Goal: Information Seeking & Learning: Find specific fact

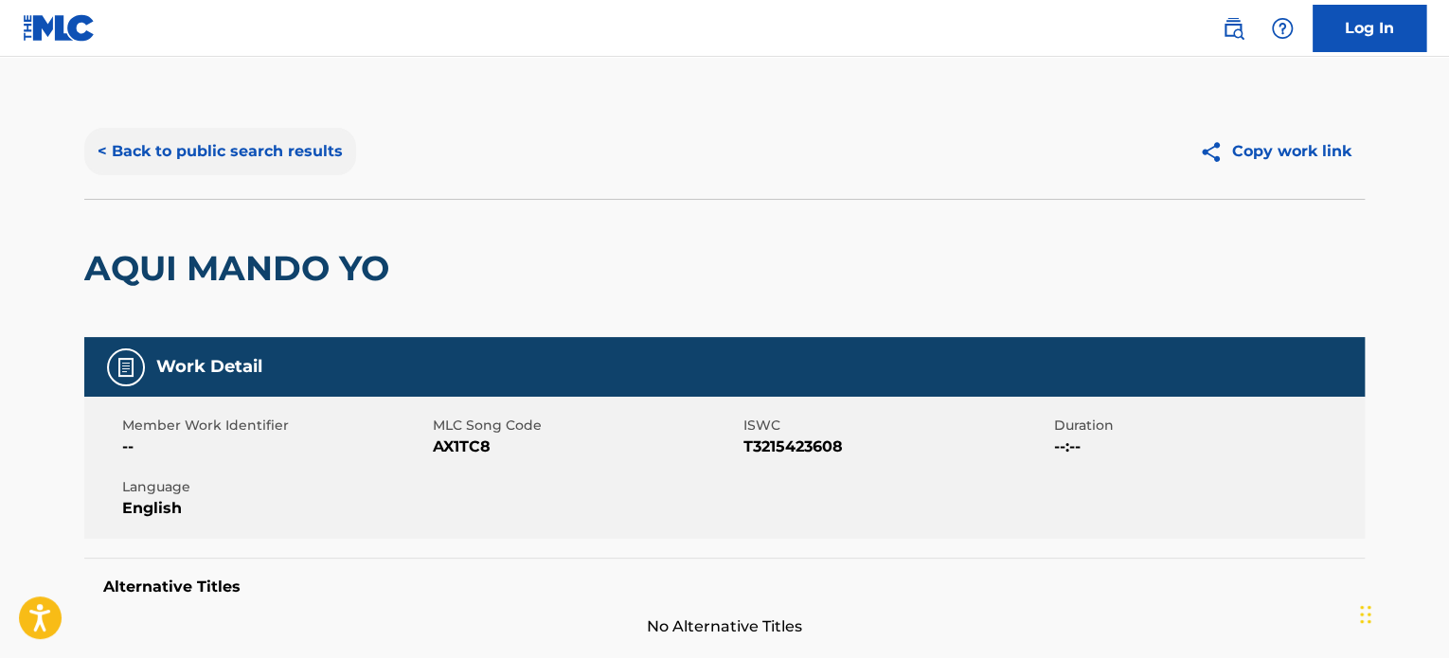
click at [220, 155] on button "< Back to public search results" at bounding box center [220, 151] width 272 height 47
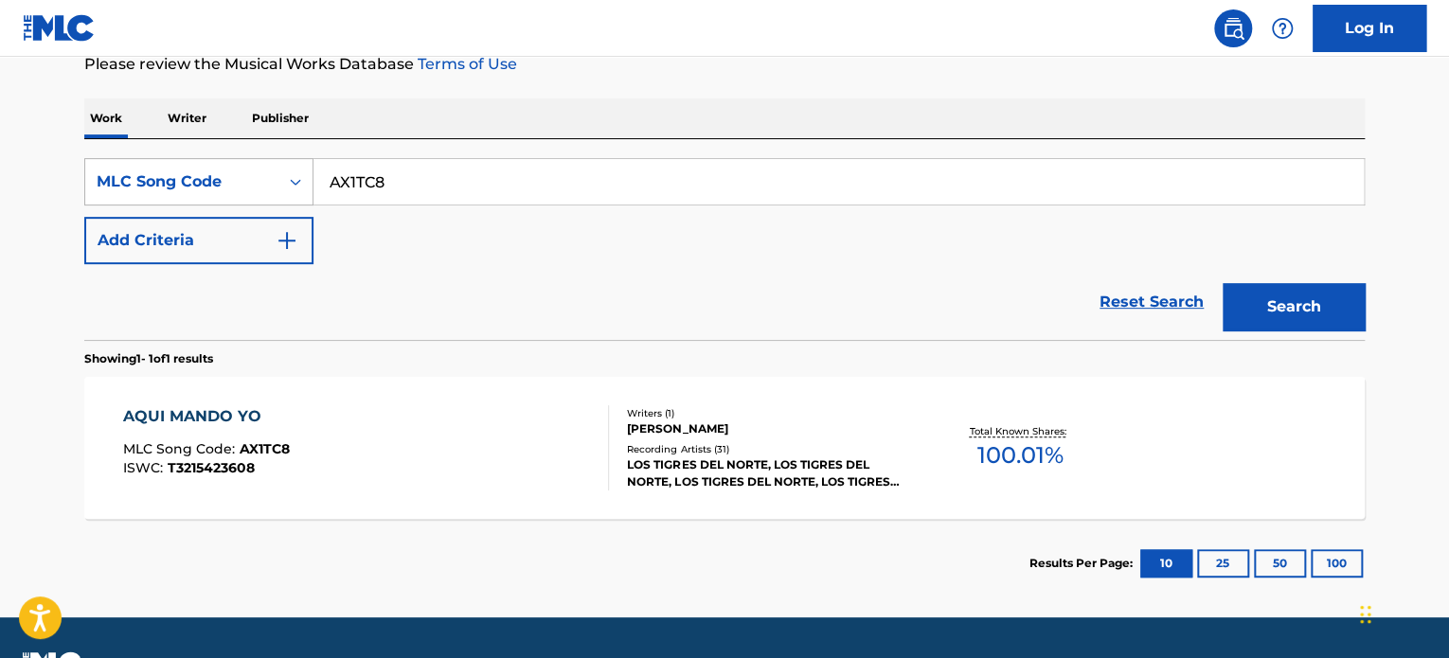
drag, startPoint x: 421, startPoint y: 190, endPoint x: 120, endPoint y: 166, distance: 302.2
click at [120, 166] on div "SearchWithCriteria52a09685-f9be-4dfe-9a53-62c48f0eb05c MLC Song Code AX1TC8" at bounding box center [724, 181] width 1280 height 47
paste input "CVD88V"
type input "CVD88V"
click at [1263, 301] on button "Search" at bounding box center [1294, 306] width 142 height 47
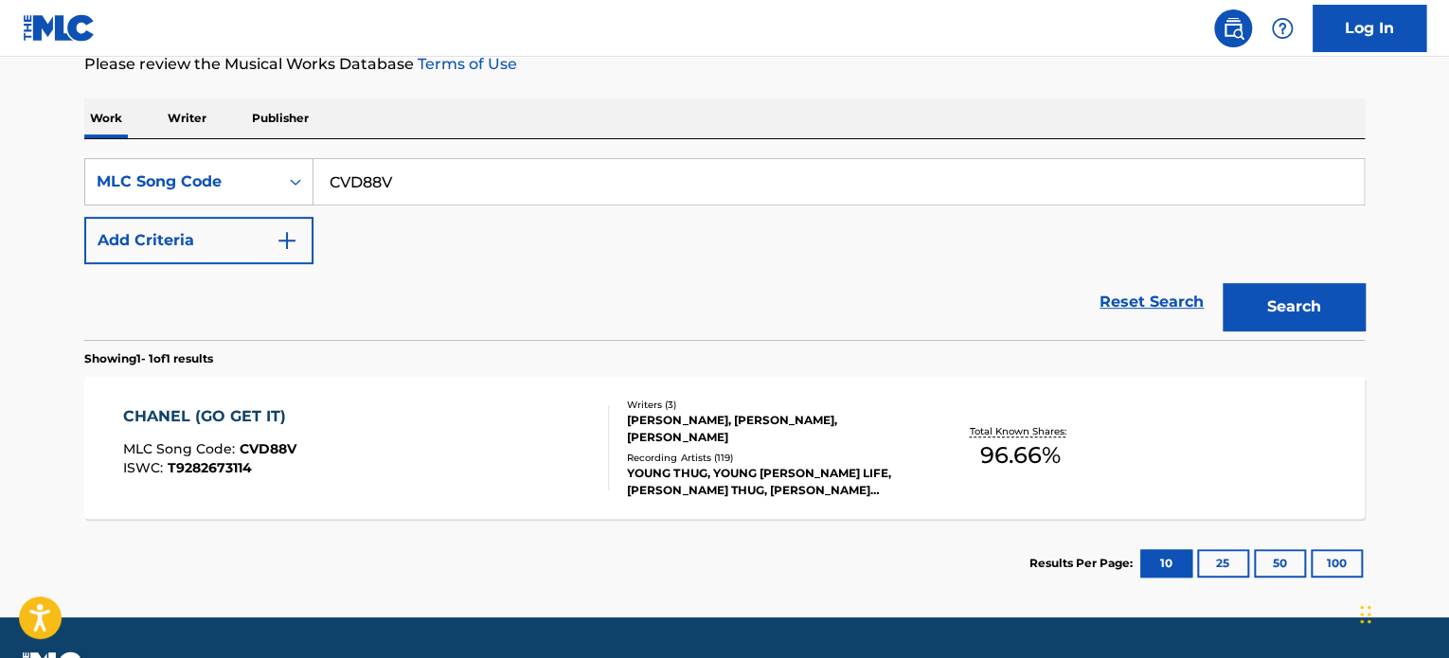
click at [226, 421] on div "CHANEL (GO GET IT)" at bounding box center [209, 416] width 173 height 23
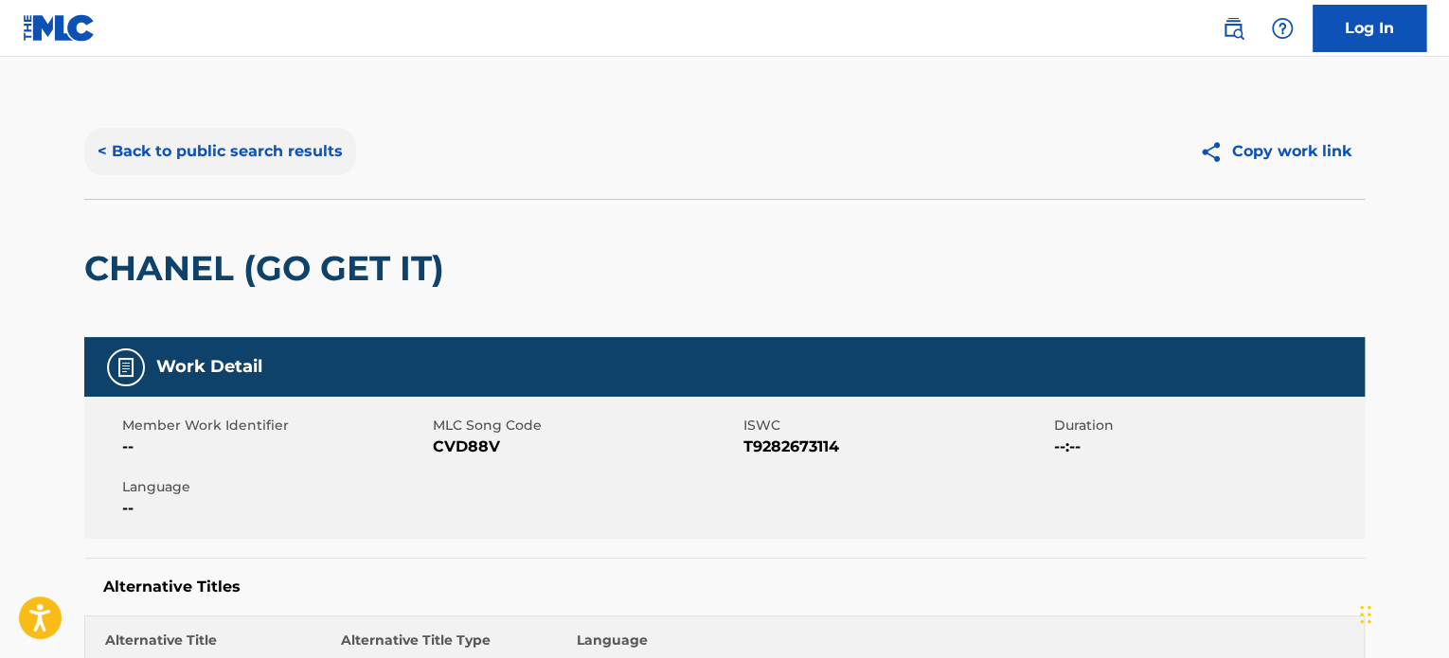
click at [295, 151] on button "< Back to public search results" at bounding box center [220, 151] width 272 height 47
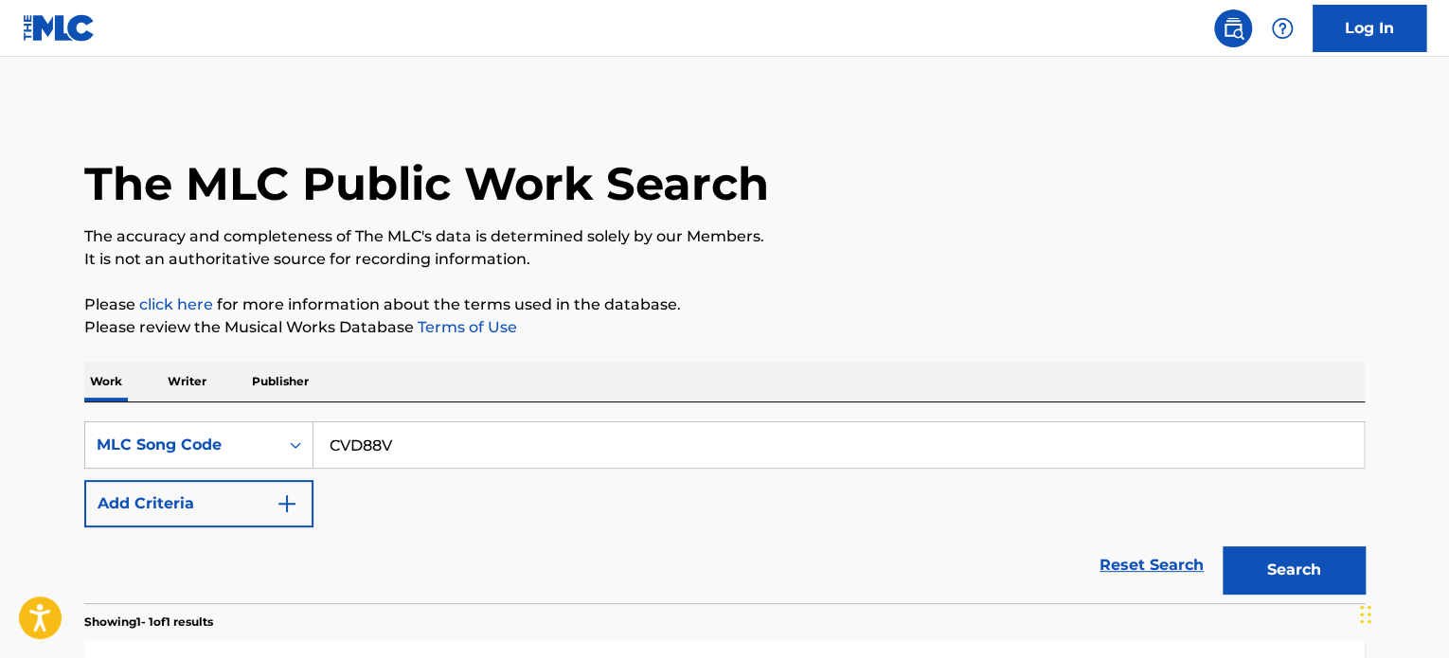
scroll to position [263, 0]
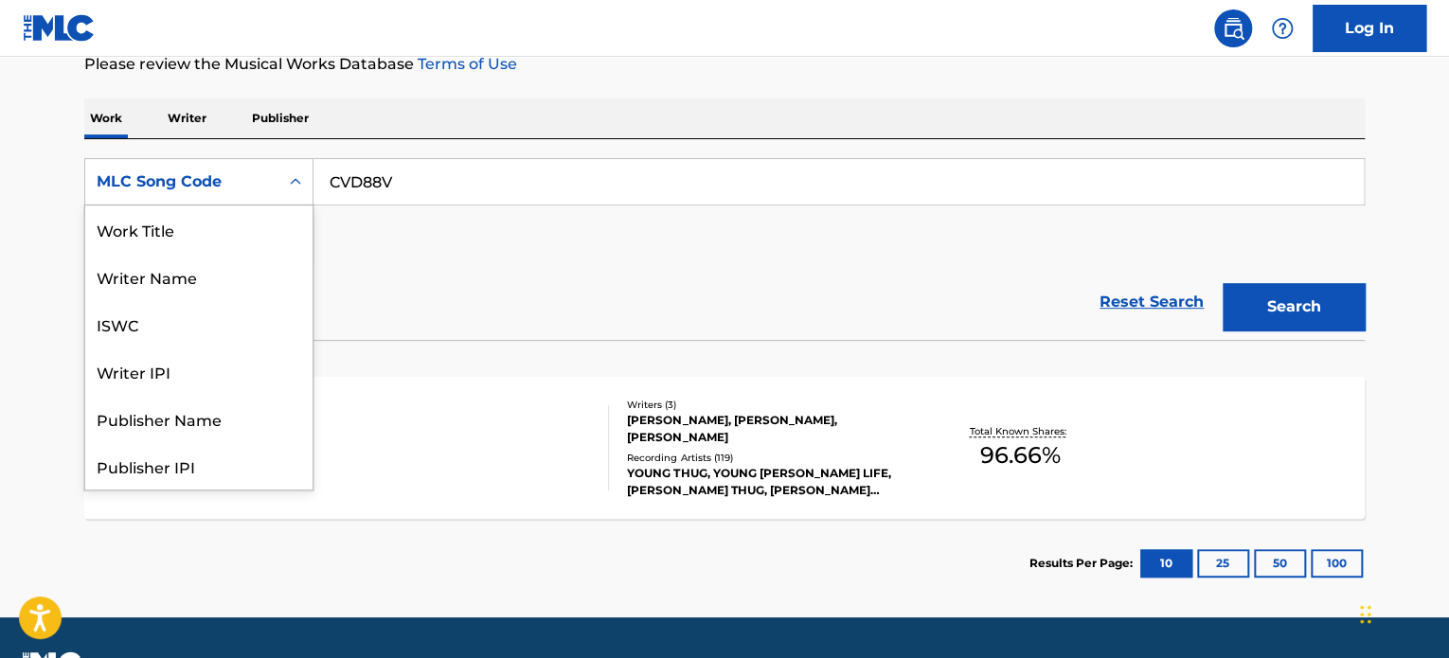
click at [284, 188] on div "Search Form" at bounding box center [295, 182] width 34 height 34
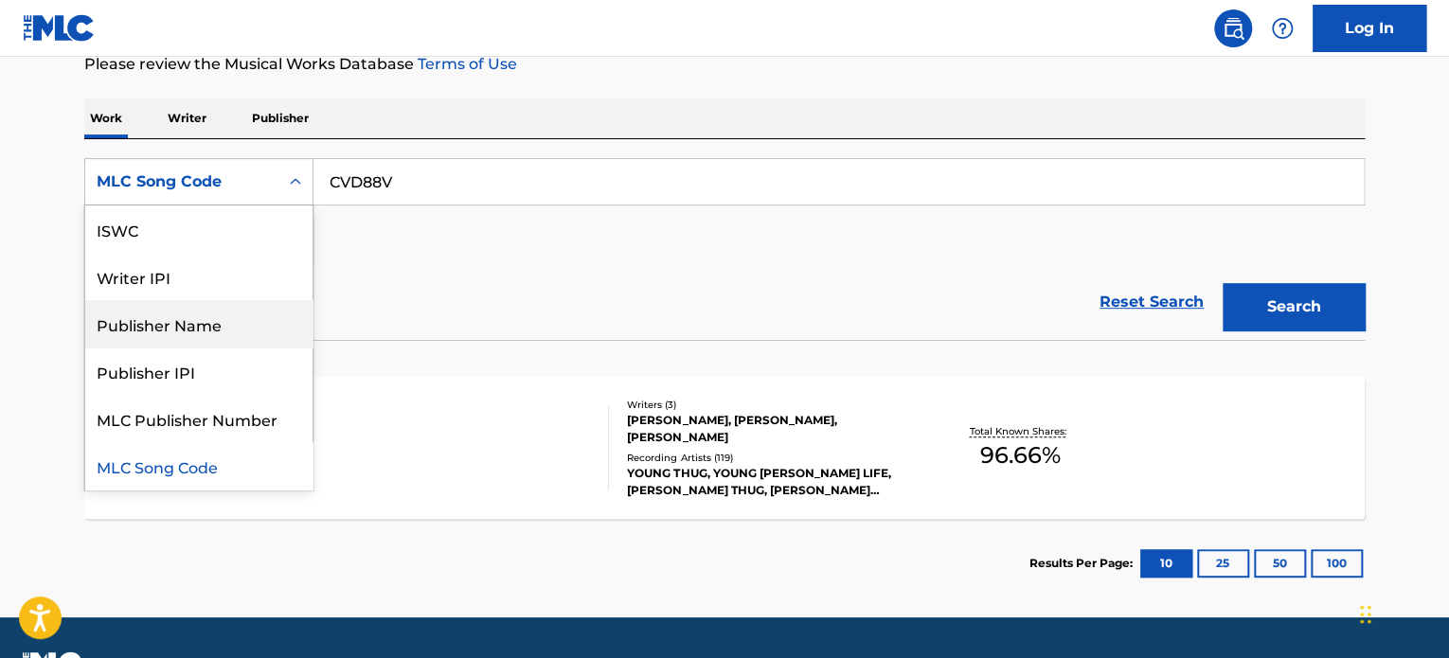
scroll to position [0, 0]
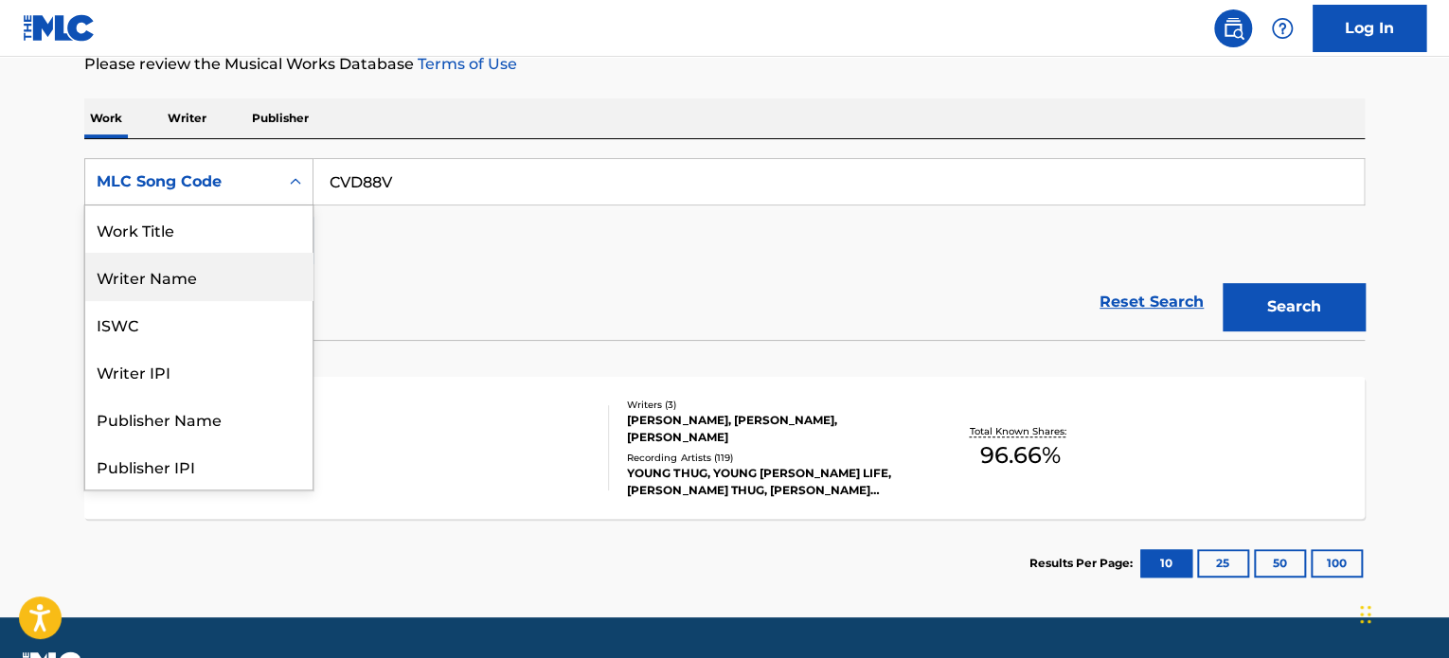
click at [182, 277] on div "Writer Name" at bounding box center [198, 276] width 227 height 47
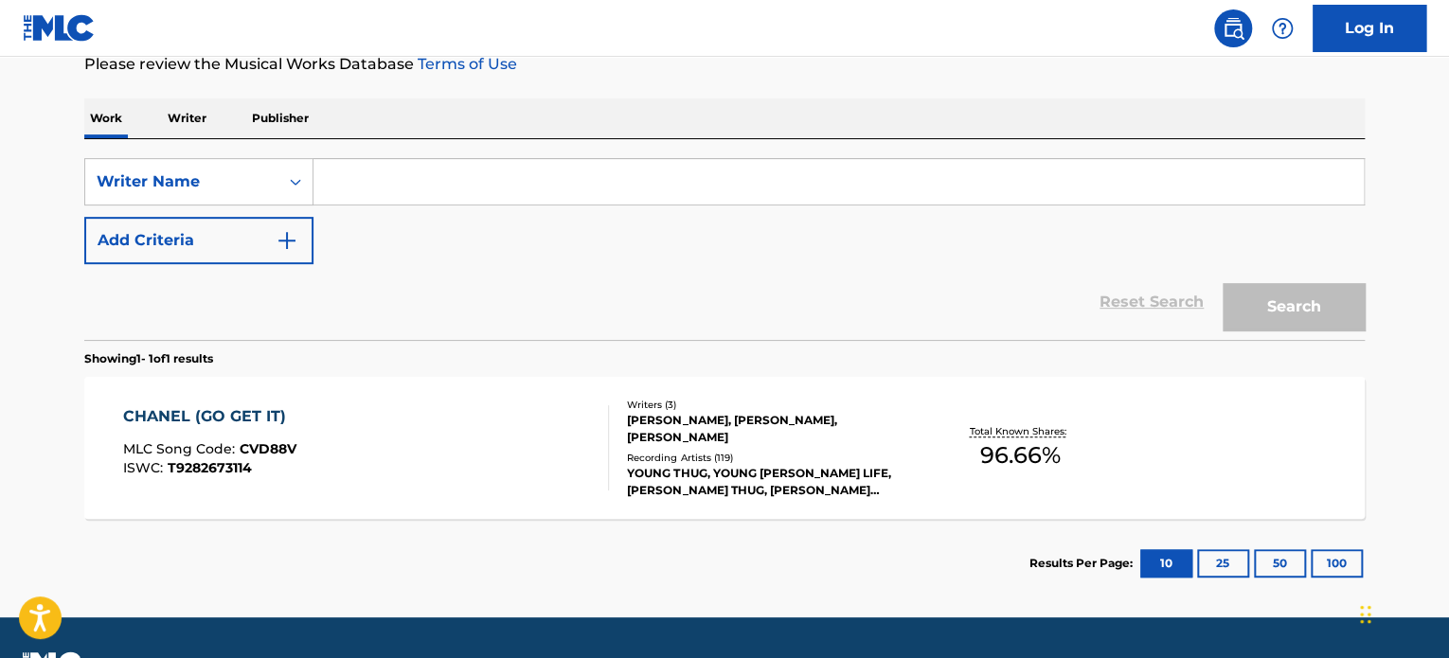
click at [385, 181] on input "Search Form" at bounding box center [838, 181] width 1050 height 45
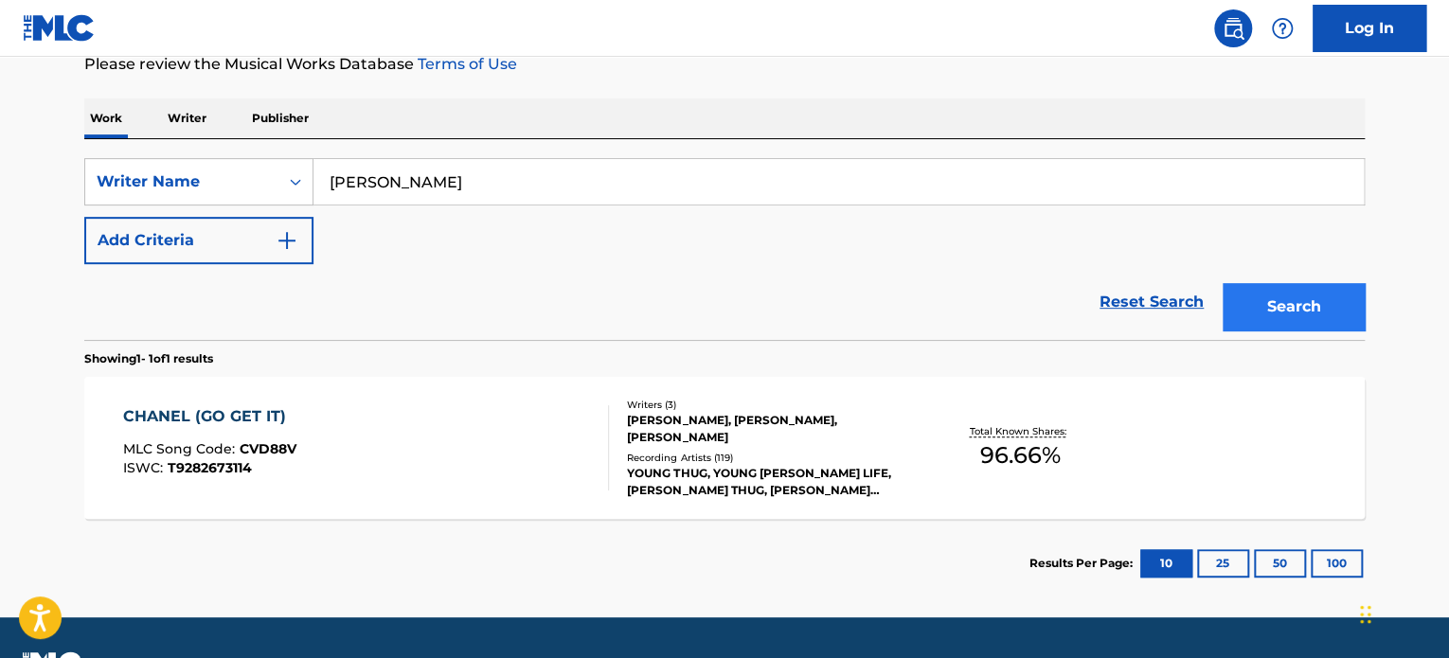
type input "[PERSON_NAME]"
click at [1265, 297] on button "Search" at bounding box center [1294, 306] width 142 height 47
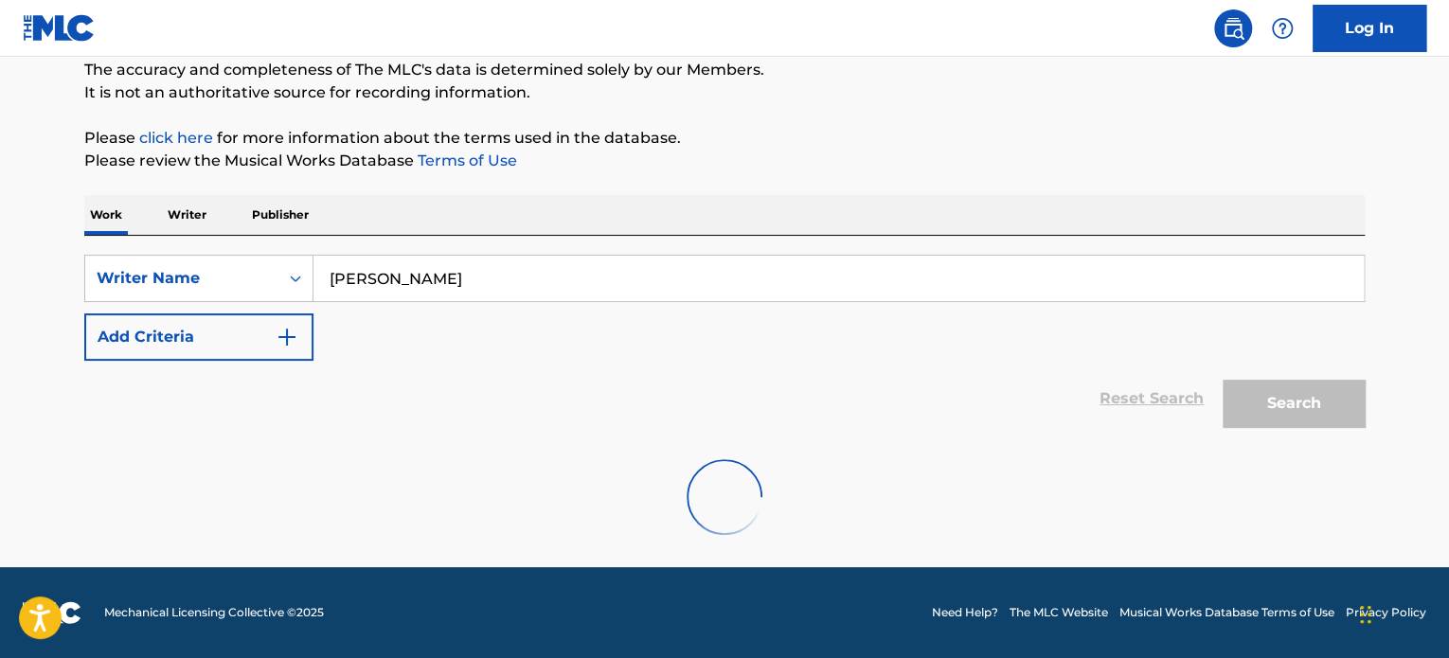
scroll to position [263, 0]
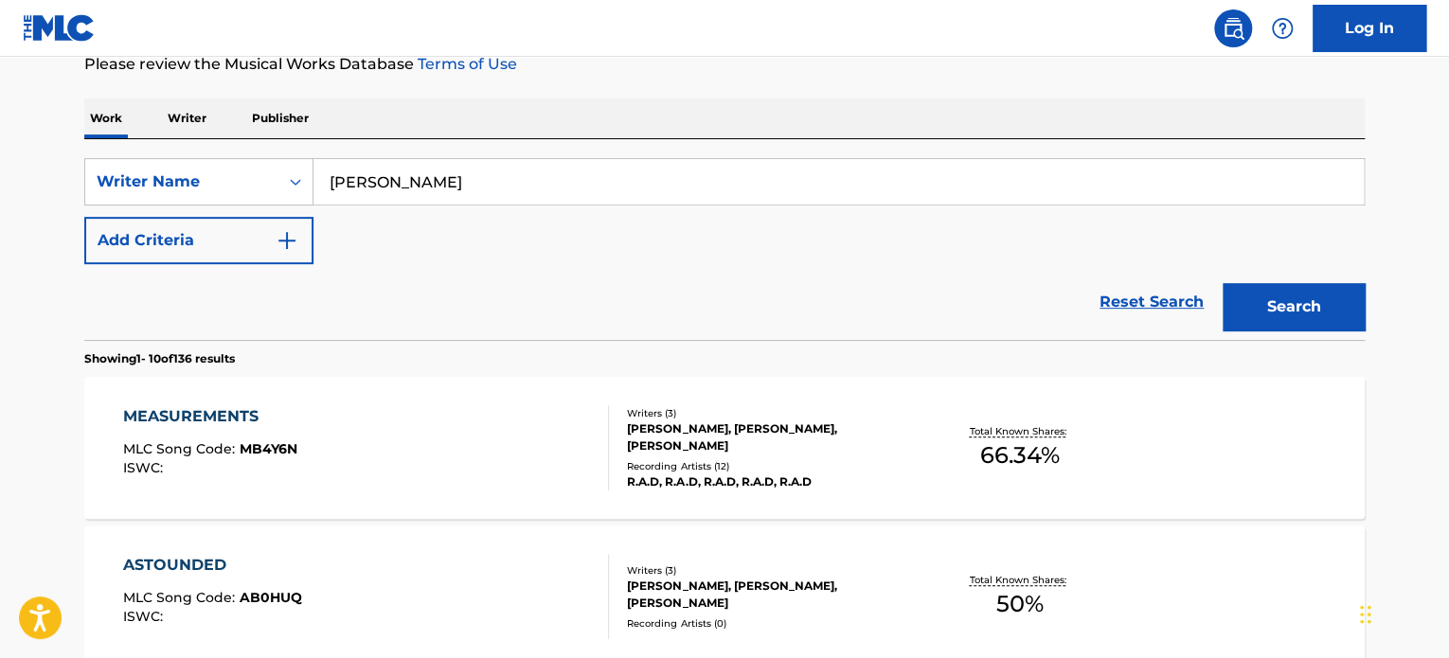
click at [245, 408] on div "MEASUREMENTS" at bounding box center [210, 416] width 174 height 23
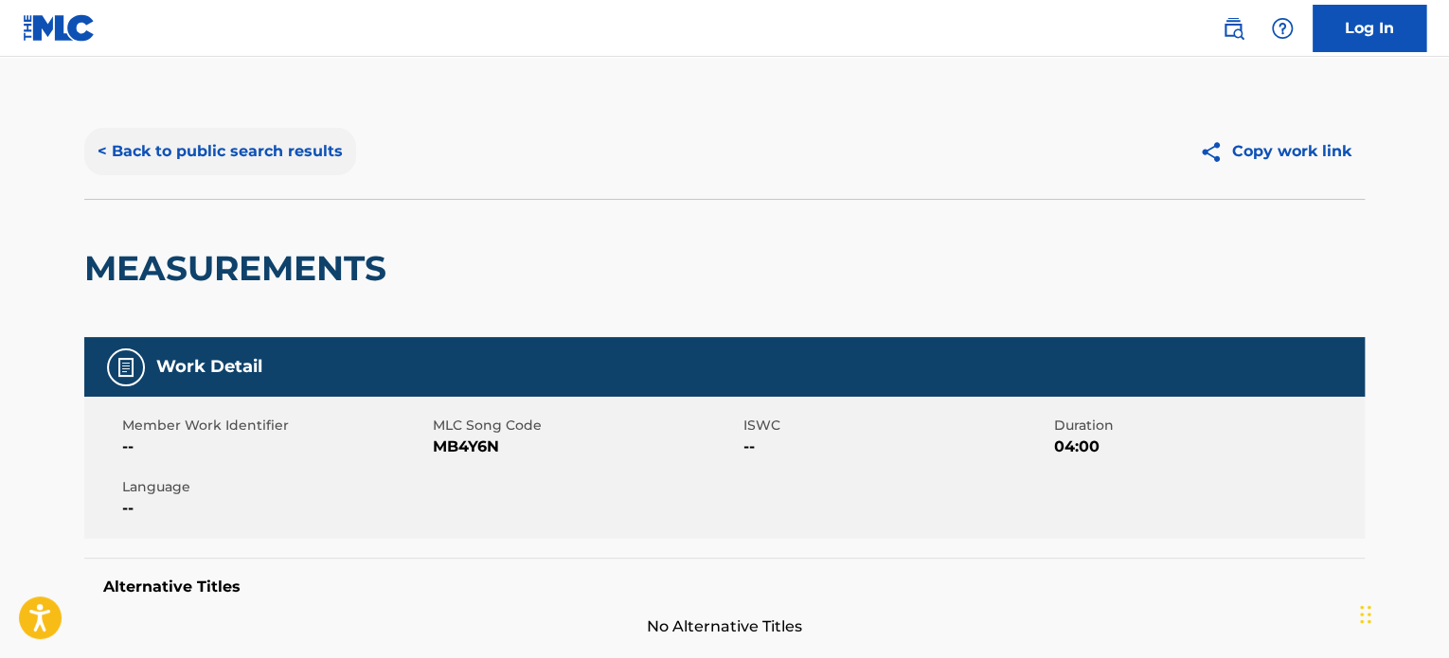
click at [240, 158] on button "< Back to public search results" at bounding box center [220, 151] width 272 height 47
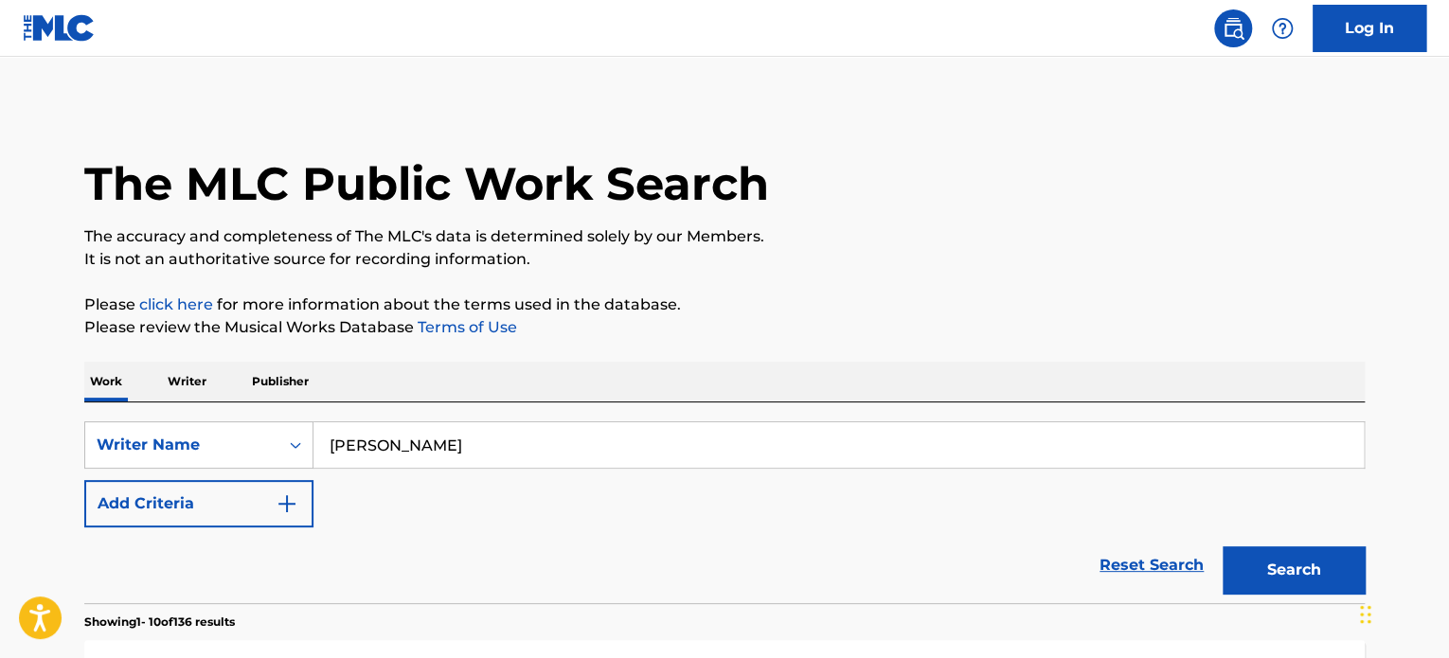
scroll to position [263, 0]
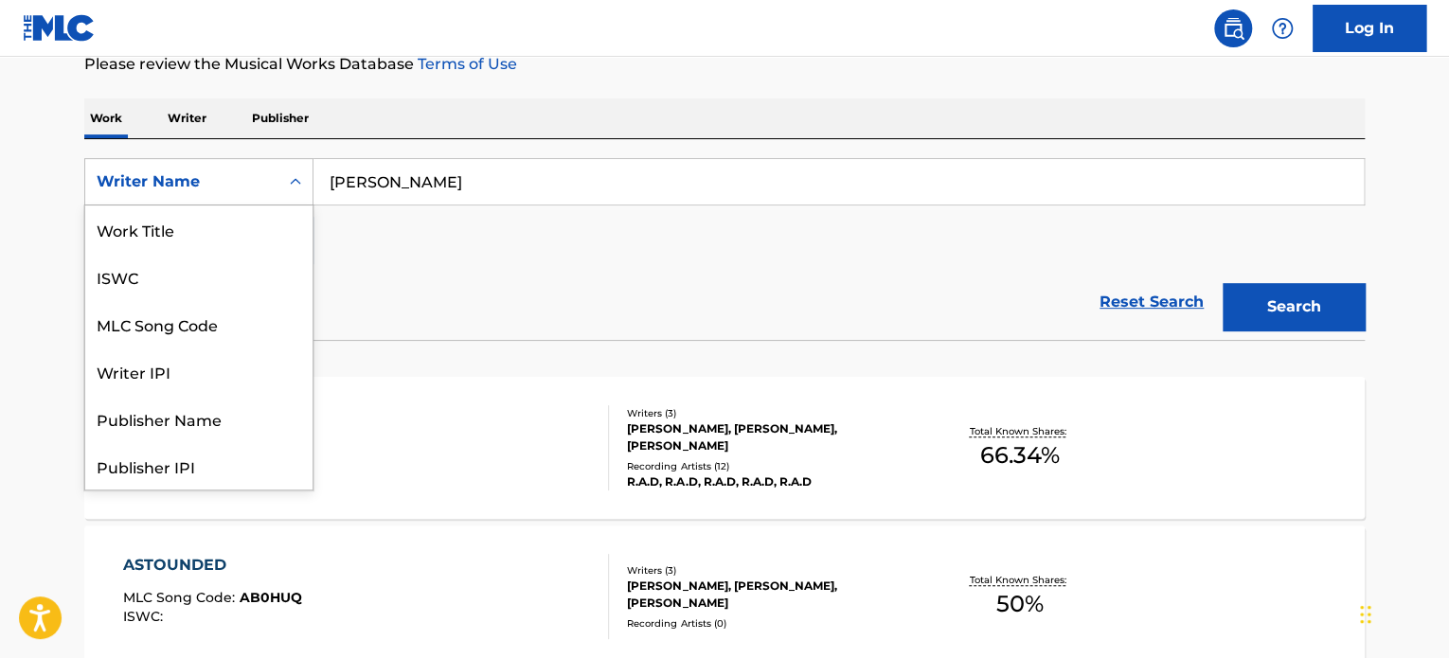
click at [242, 182] on div "Writer Name" at bounding box center [182, 181] width 170 height 23
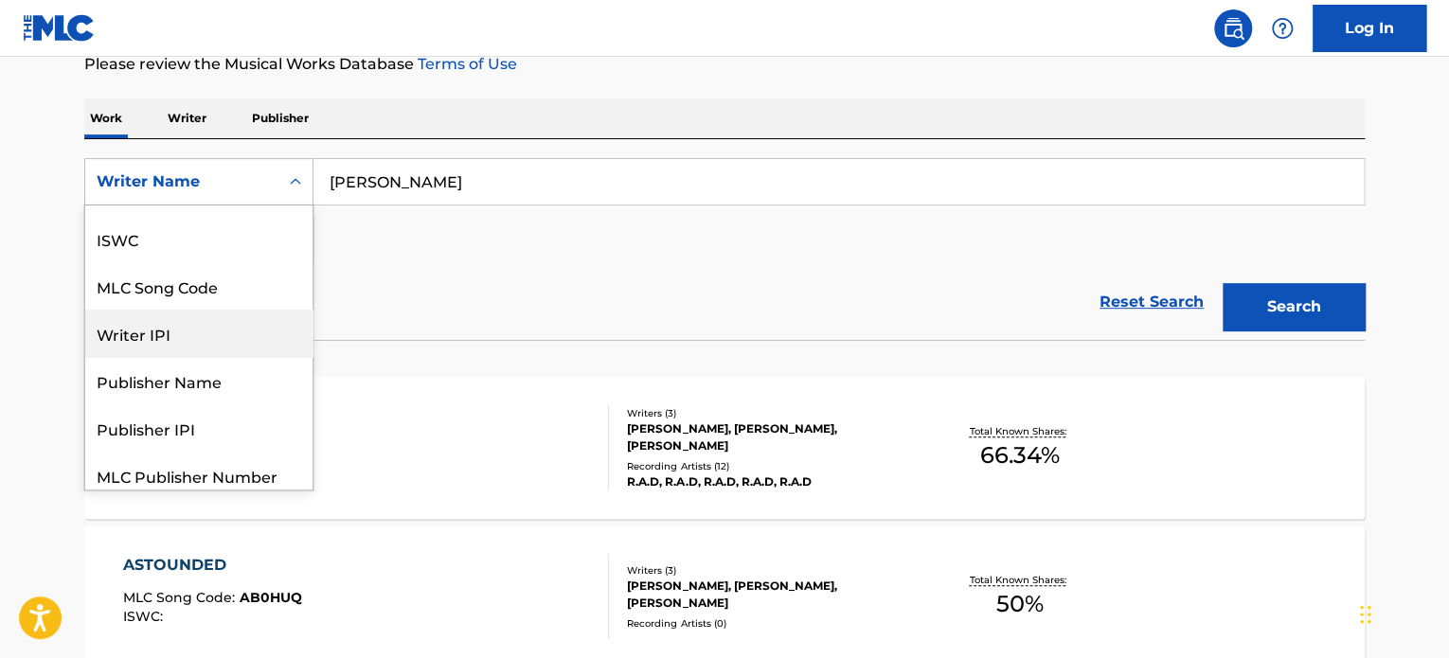
scroll to position [0, 0]
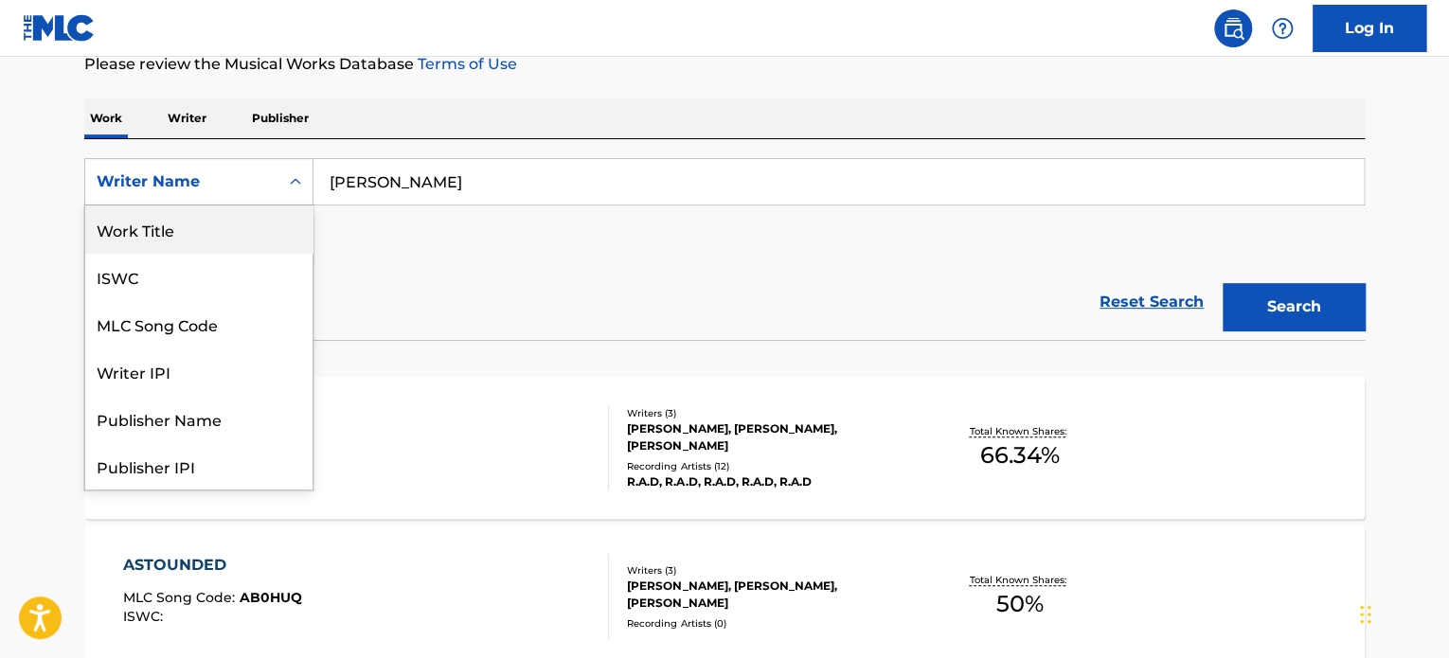
drag, startPoint x: 195, startPoint y: 220, endPoint x: 388, endPoint y: 222, distance: 193.2
click at [194, 220] on div "Work Title" at bounding box center [198, 229] width 227 height 47
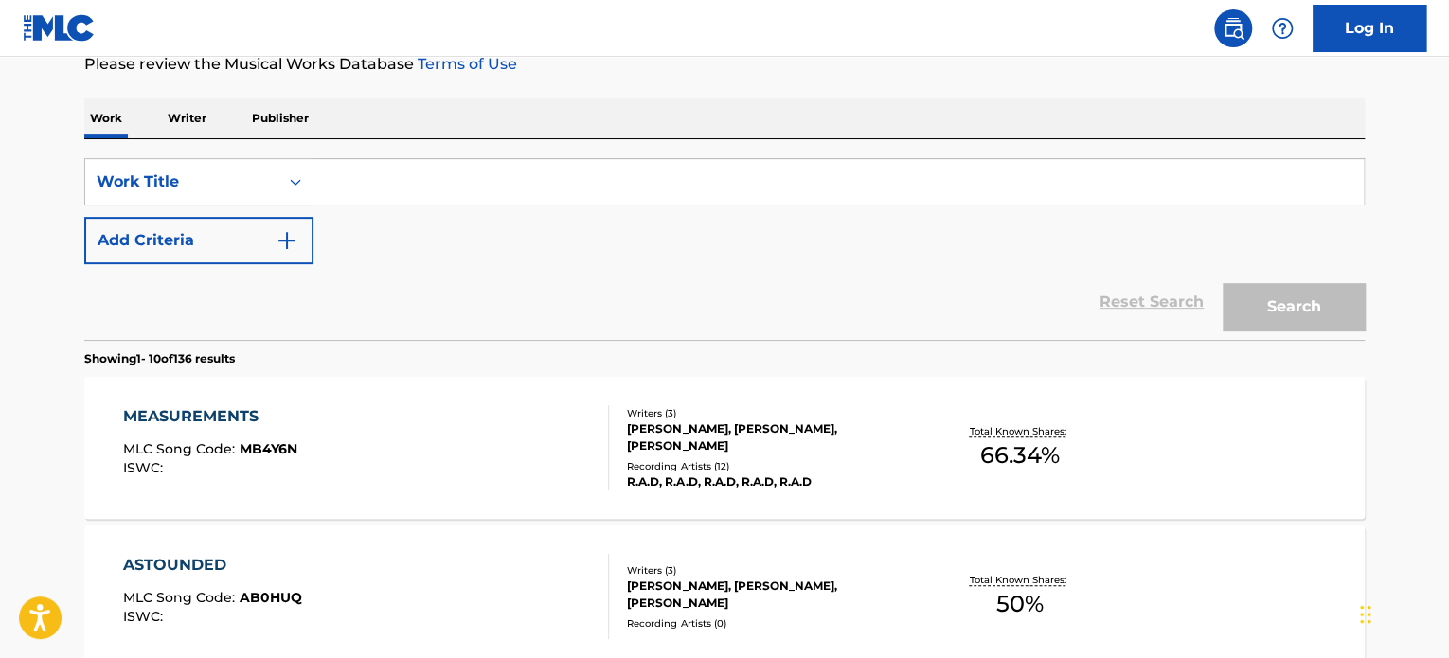
click at [355, 188] on input "Search Form" at bounding box center [838, 181] width 1050 height 45
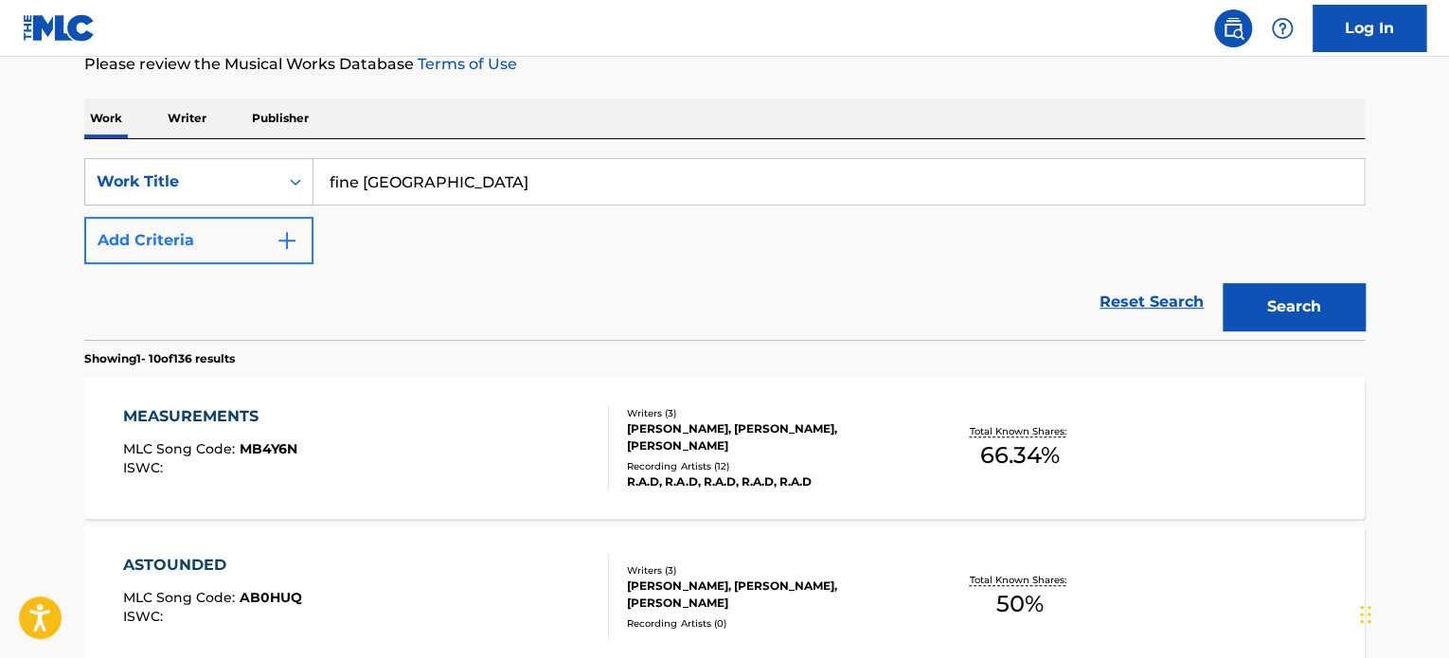
type input "fine [GEOGRAPHIC_DATA]"
click at [292, 248] on img "Search Form" at bounding box center [287, 240] width 23 height 23
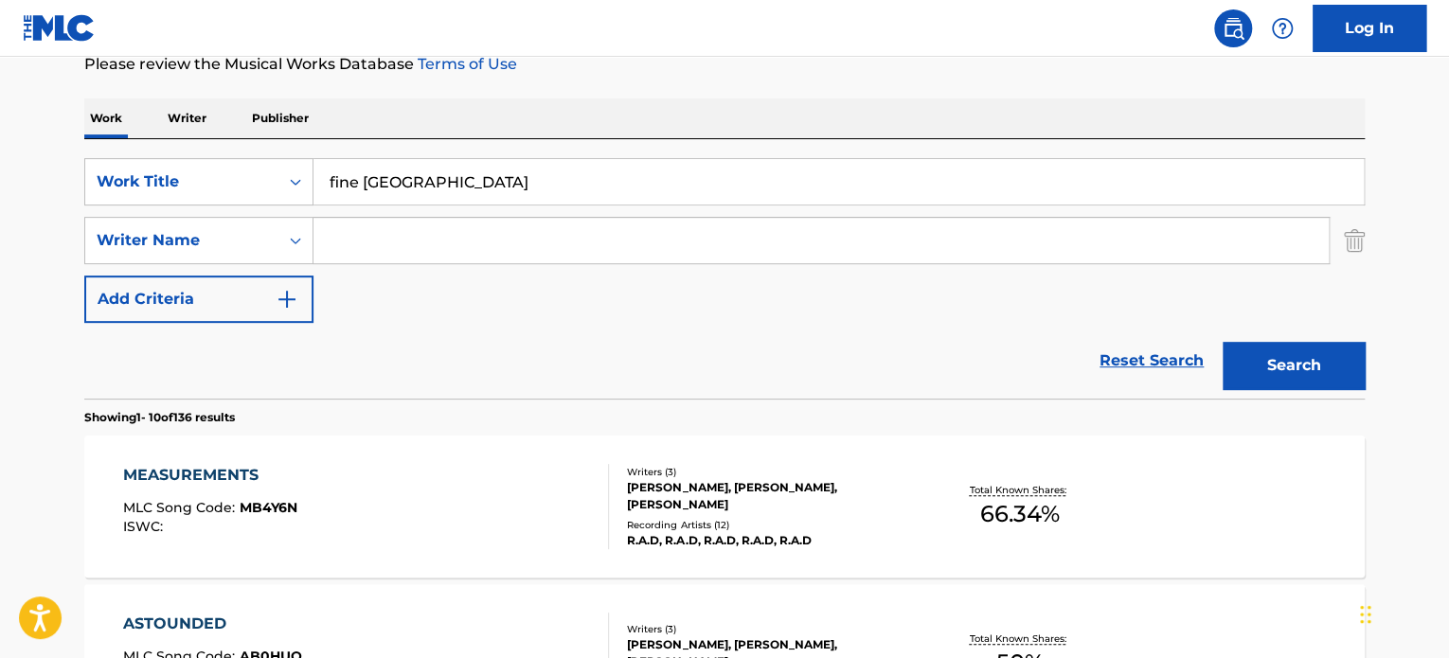
click at [367, 249] on input "Search Form" at bounding box center [820, 240] width 1015 height 45
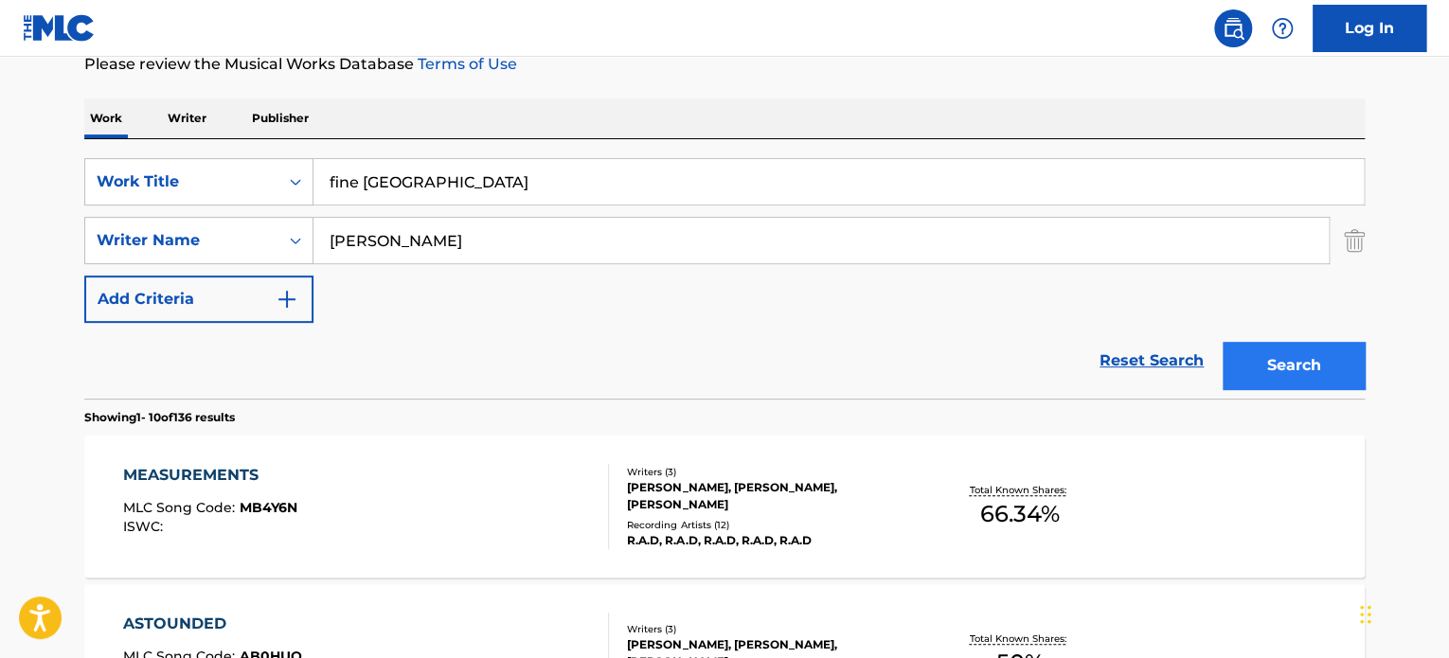
type input "[PERSON_NAME]"
click at [1292, 372] on button "Search" at bounding box center [1294, 365] width 142 height 47
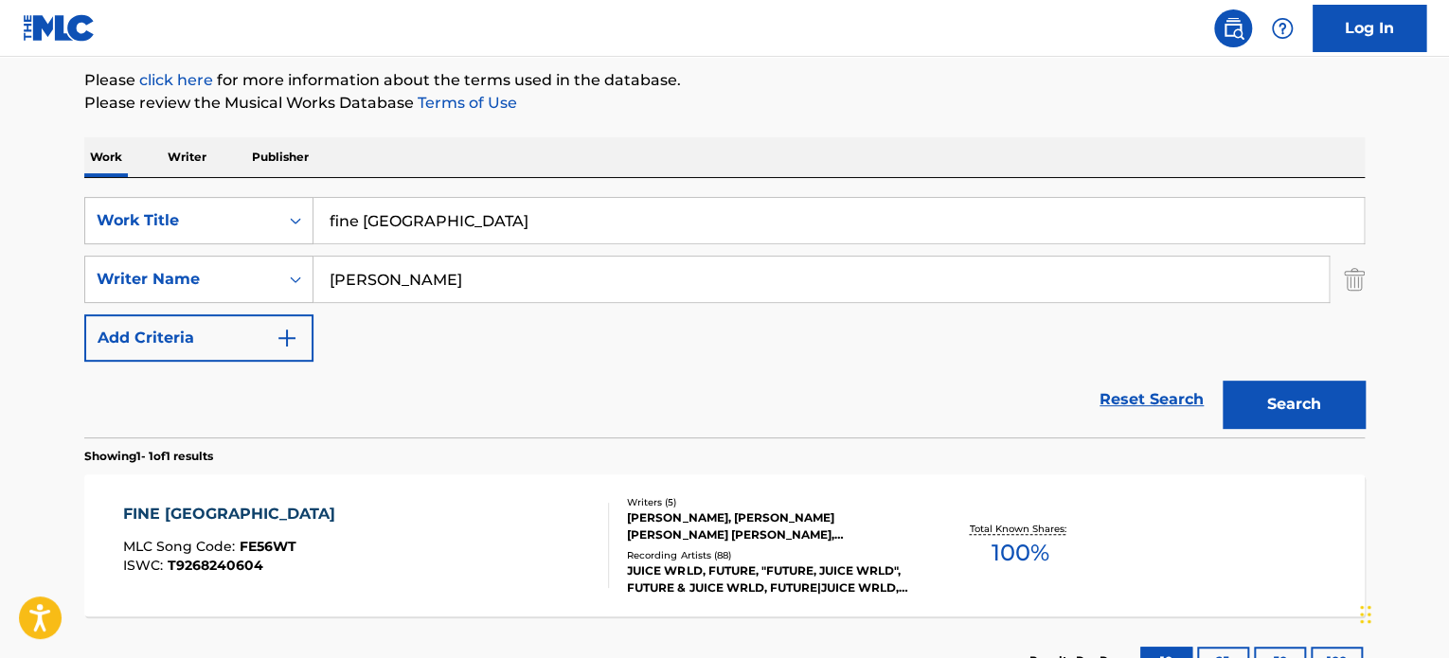
scroll to position [263, 0]
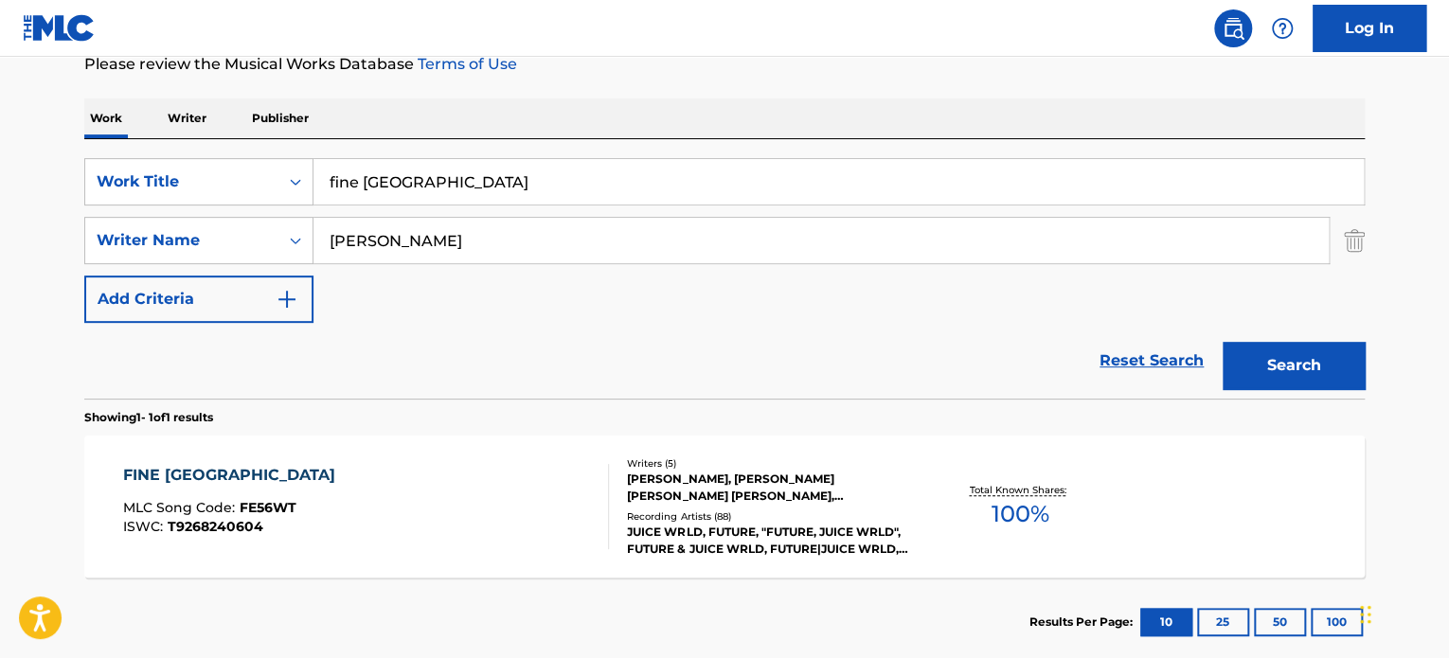
click at [170, 470] on div "FINE [GEOGRAPHIC_DATA]" at bounding box center [234, 475] width 222 height 23
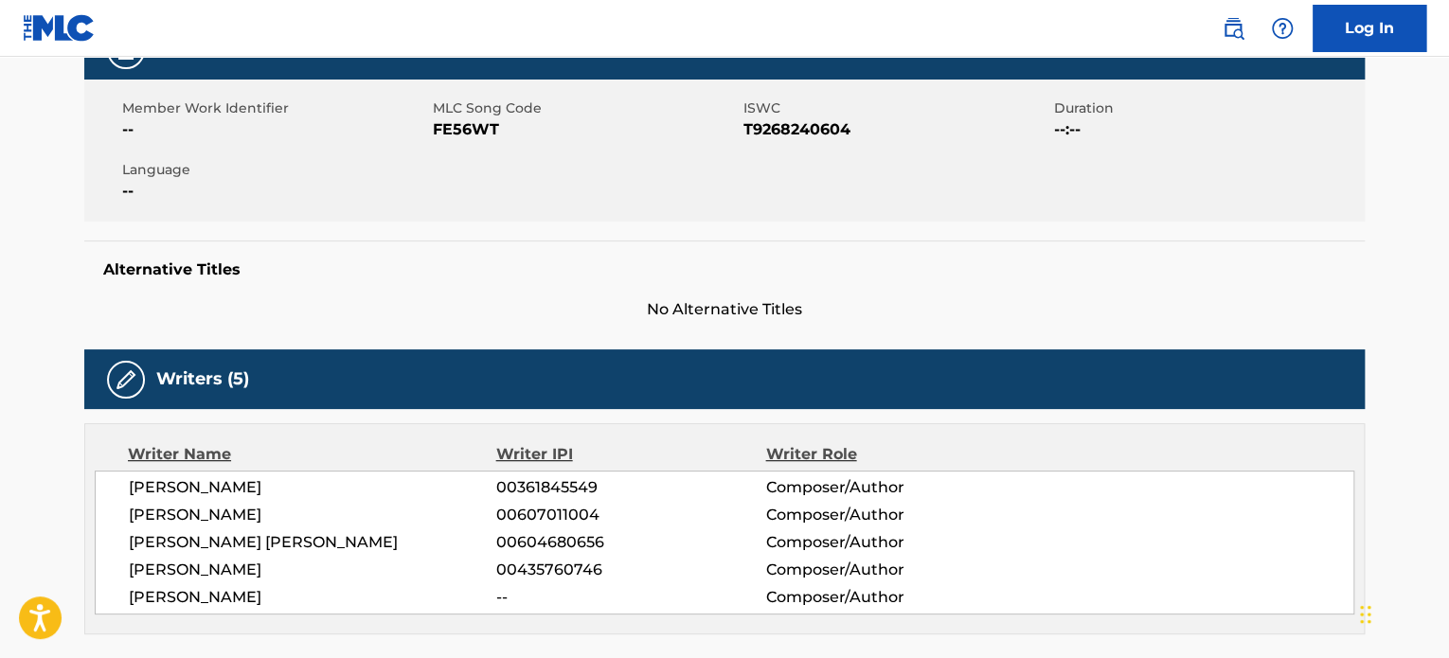
scroll to position [348, 0]
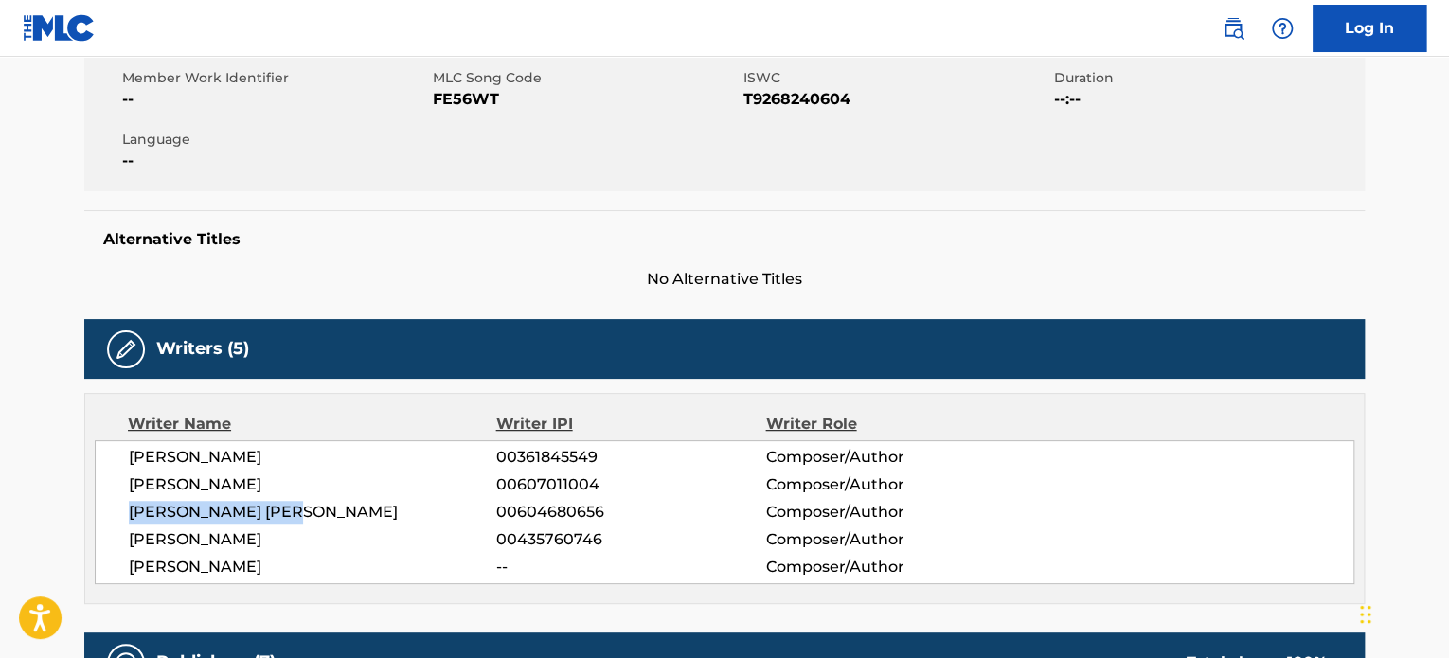
drag, startPoint x: 322, startPoint y: 513, endPoint x: 129, endPoint y: 507, distance: 193.3
click at [129, 507] on span "[PERSON_NAME] [PERSON_NAME]" at bounding box center [312, 512] width 367 height 23
copy span "[PERSON_NAME] [PERSON_NAME]"
click at [529, 511] on span "00604680656" at bounding box center [630, 512] width 269 height 23
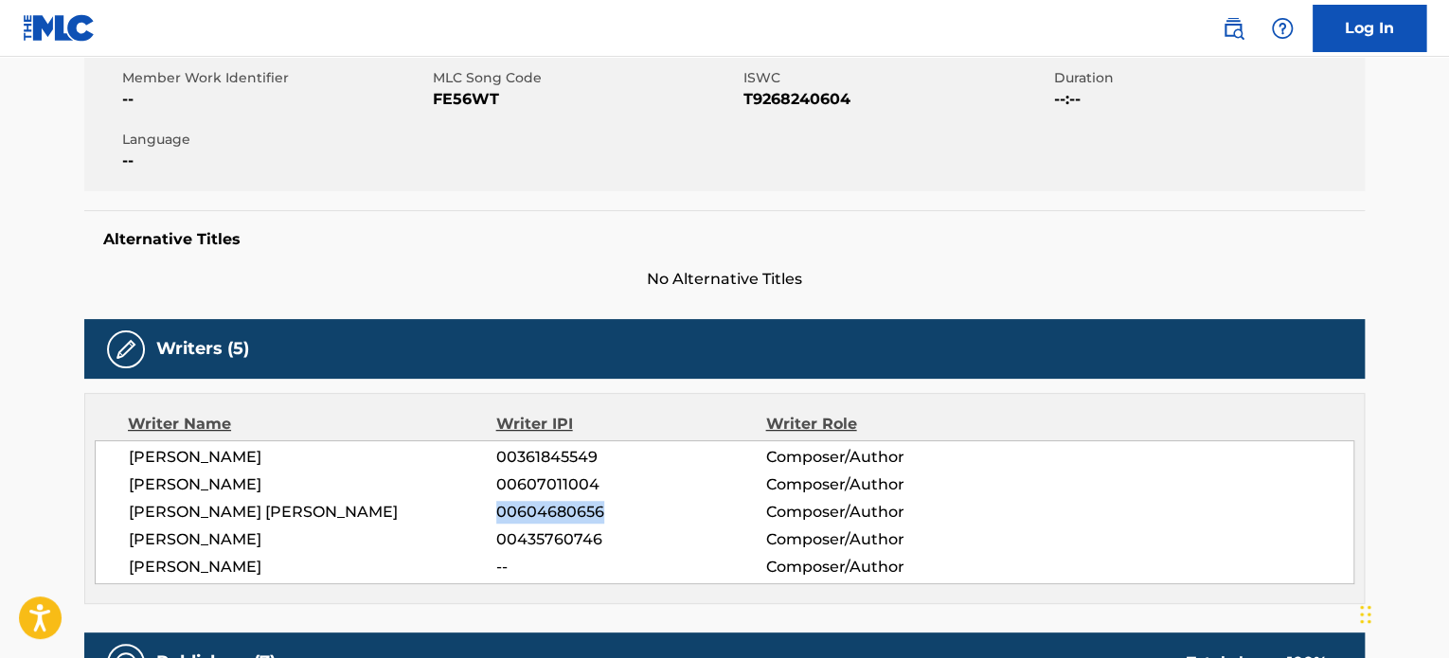
copy span "00604680656"
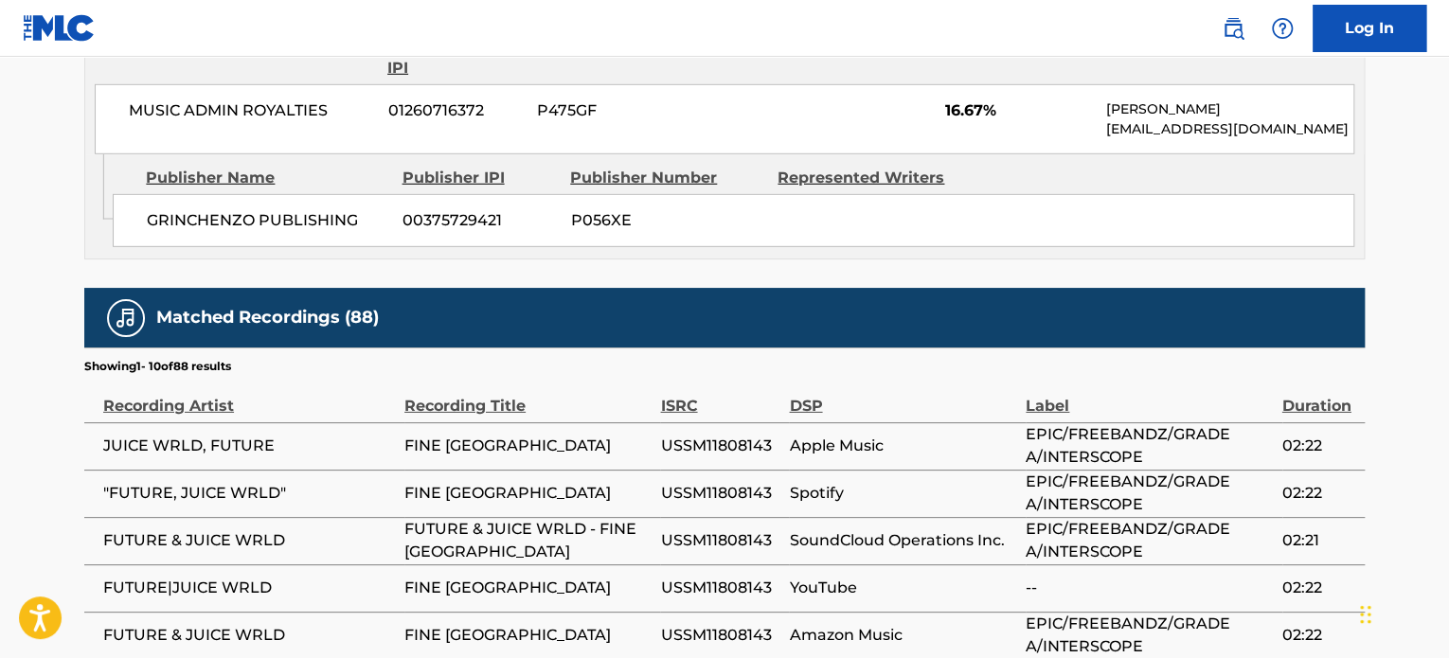
scroll to position [2621, 0]
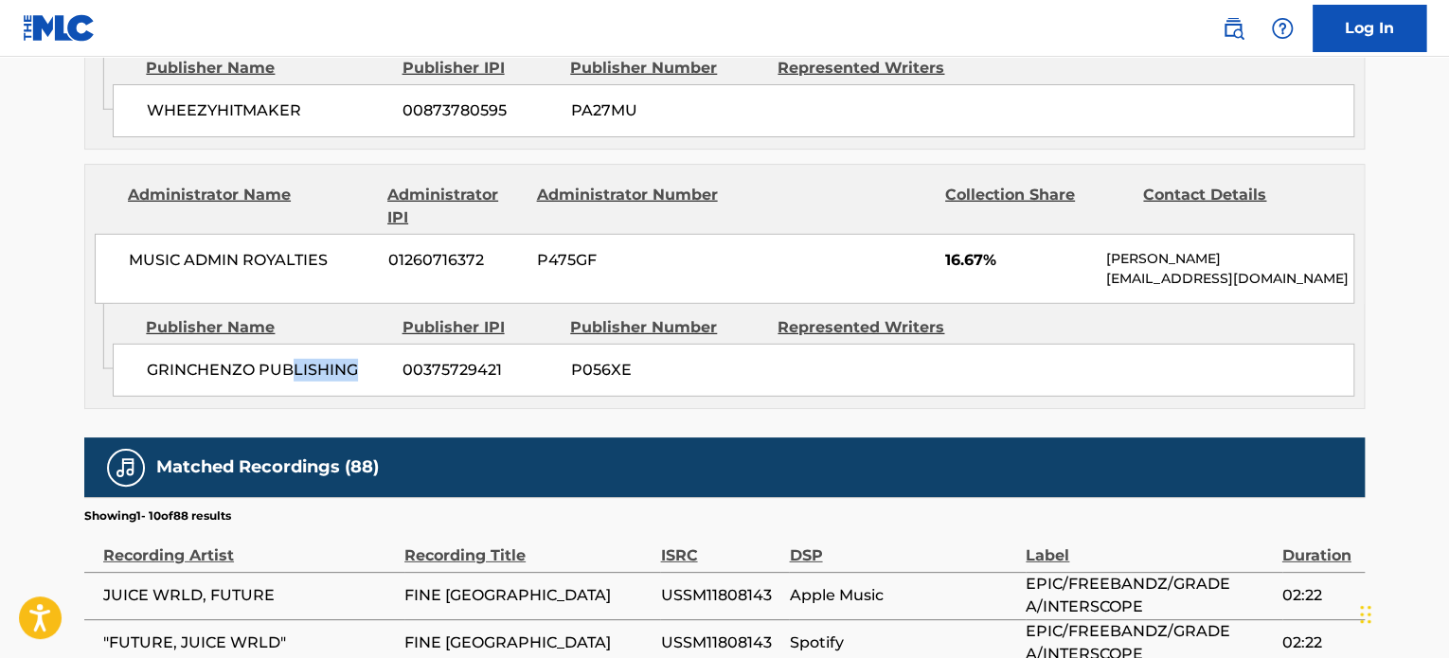
drag, startPoint x: 364, startPoint y: 241, endPoint x: 288, endPoint y: 235, distance: 76.0
click at [288, 359] on span "GRINCHENZO PUBLISHING" at bounding box center [268, 370] width 242 height 23
drag, startPoint x: 326, startPoint y: 135, endPoint x: 132, endPoint y: 132, distance: 194.2
click at [132, 249] on span "MUSIC ADMIN ROYALTIES" at bounding box center [251, 260] width 245 height 23
copy span "MUSIC ADMIN ROYALTIES"
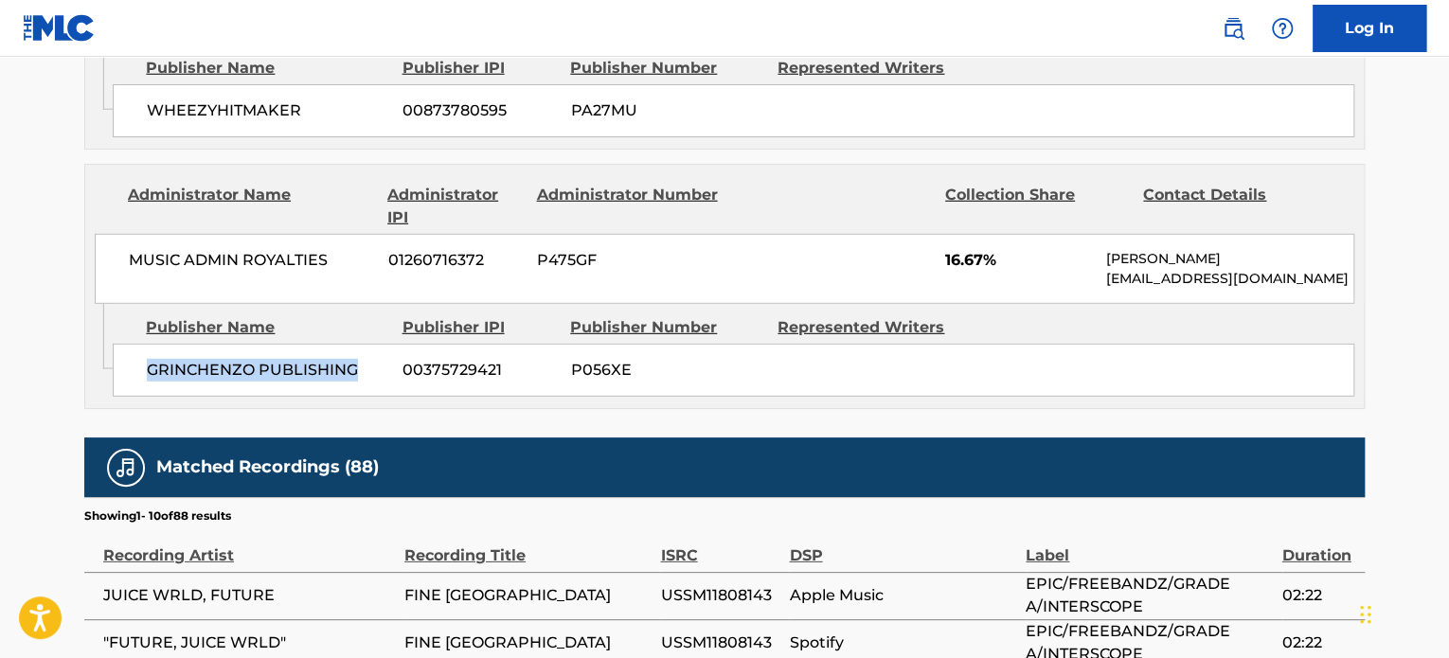
drag, startPoint x: 361, startPoint y: 243, endPoint x: 146, endPoint y: 236, distance: 215.1
click at [147, 359] on span "GRINCHENZO PUBLISHING" at bounding box center [268, 370] width 242 height 23
copy span "GRINCHENZO PUBLISHING"
